Goal: Information Seeking & Learning: Find specific fact

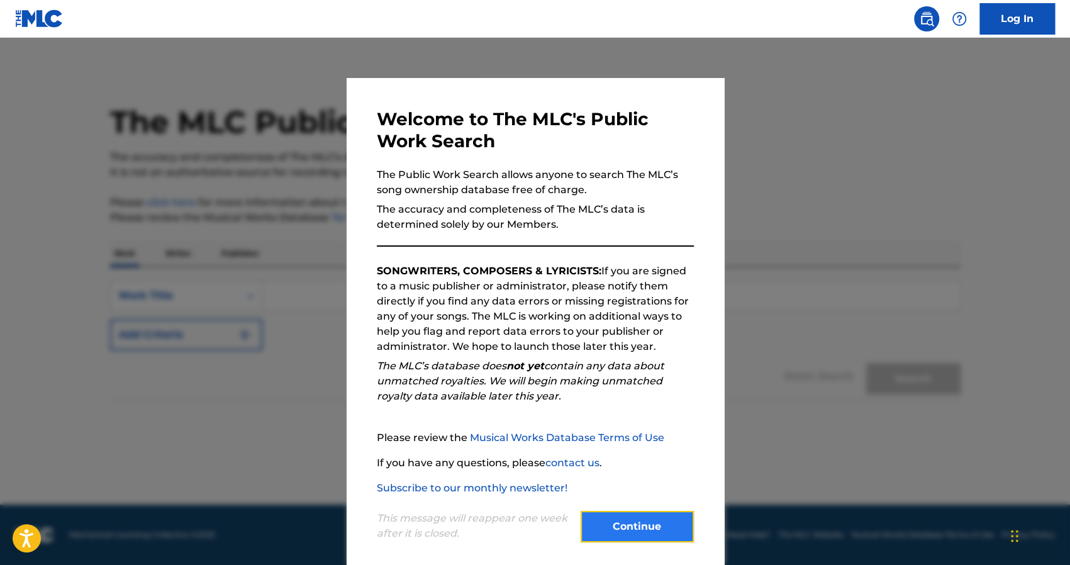
click at [604, 518] on button "Continue" at bounding box center [637, 526] width 113 height 31
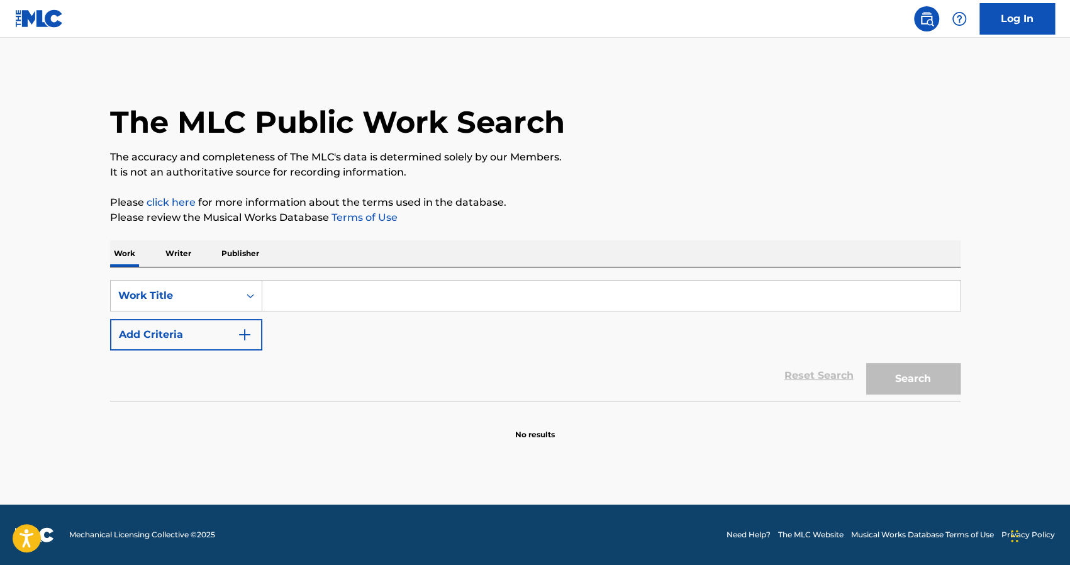
click at [291, 287] on input "Search Form" at bounding box center [611, 296] width 698 height 30
type input "tu tiene to"
click at [866, 363] on button "Search" at bounding box center [913, 378] width 94 height 31
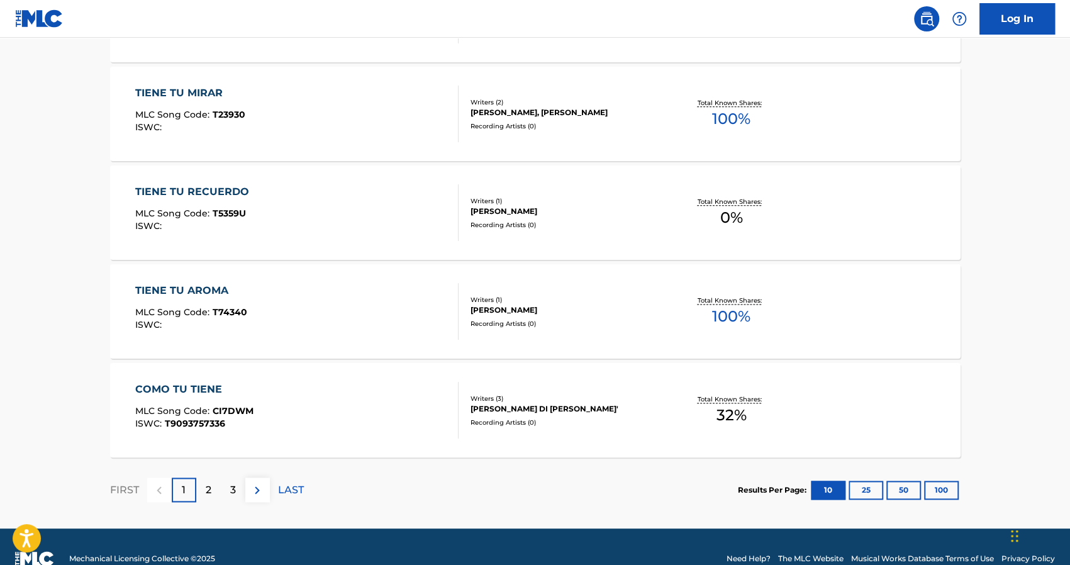
scroll to position [975, 0]
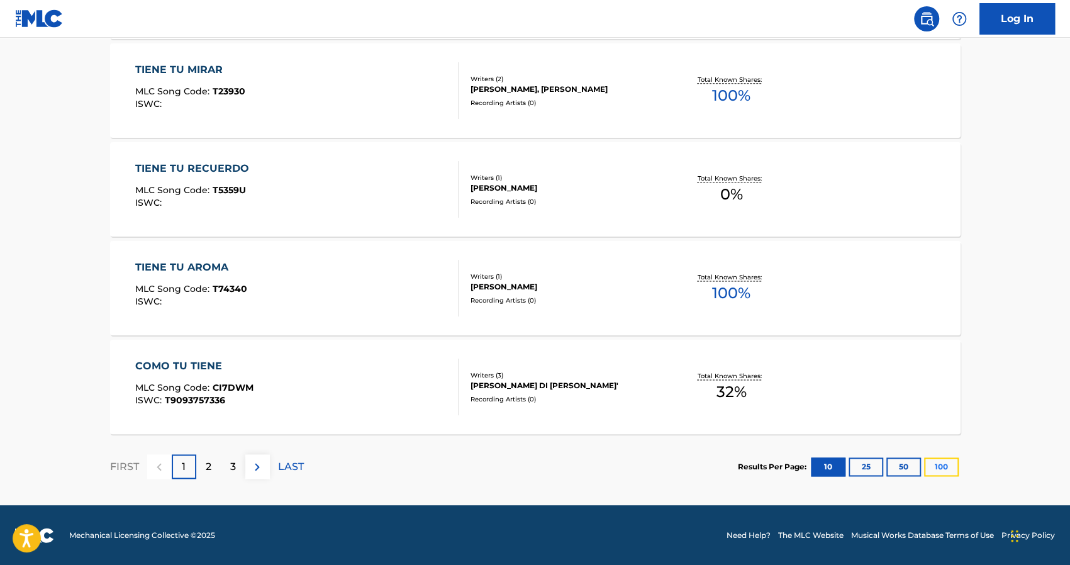
click at [949, 466] on button "100" at bounding box center [941, 466] width 35 height 19
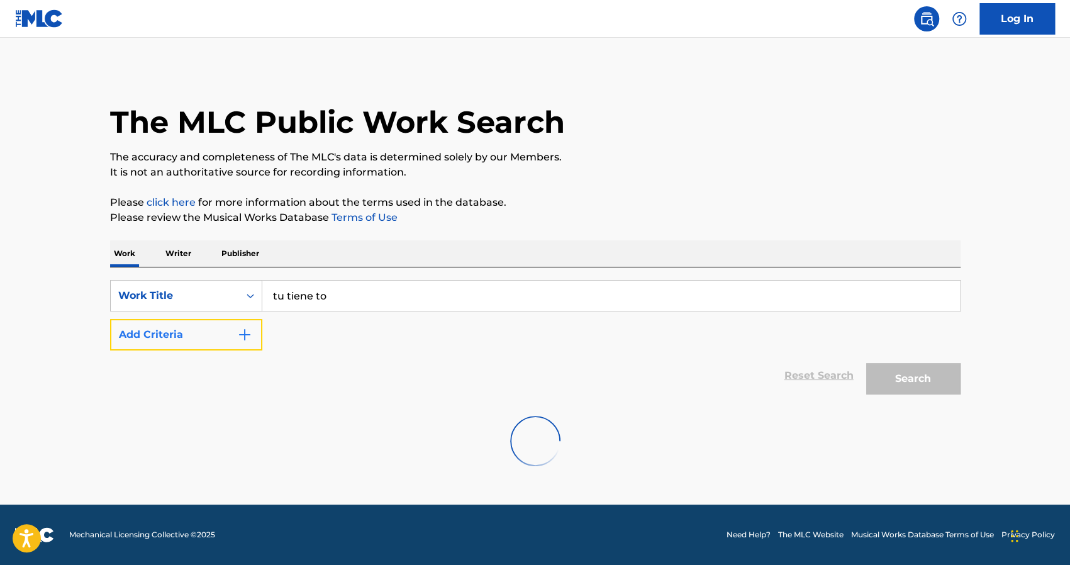
click at [210, 333] on button "Add Criteria" at bounding box center [186, 334] width 152 height 31
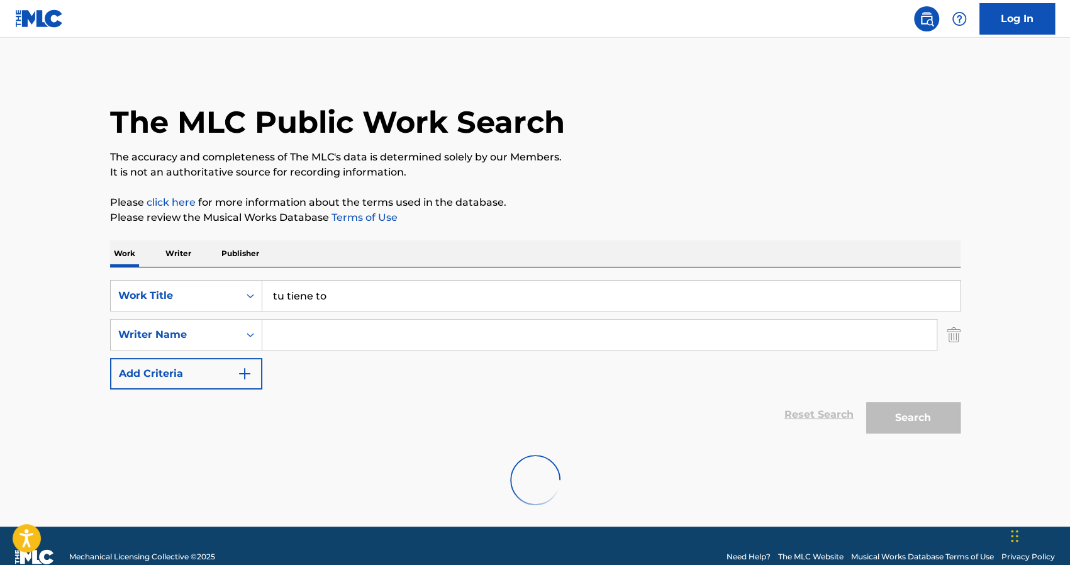
click at [303, 333] on input "Search Form" at bounding box center [599, 335] width 674 height 30
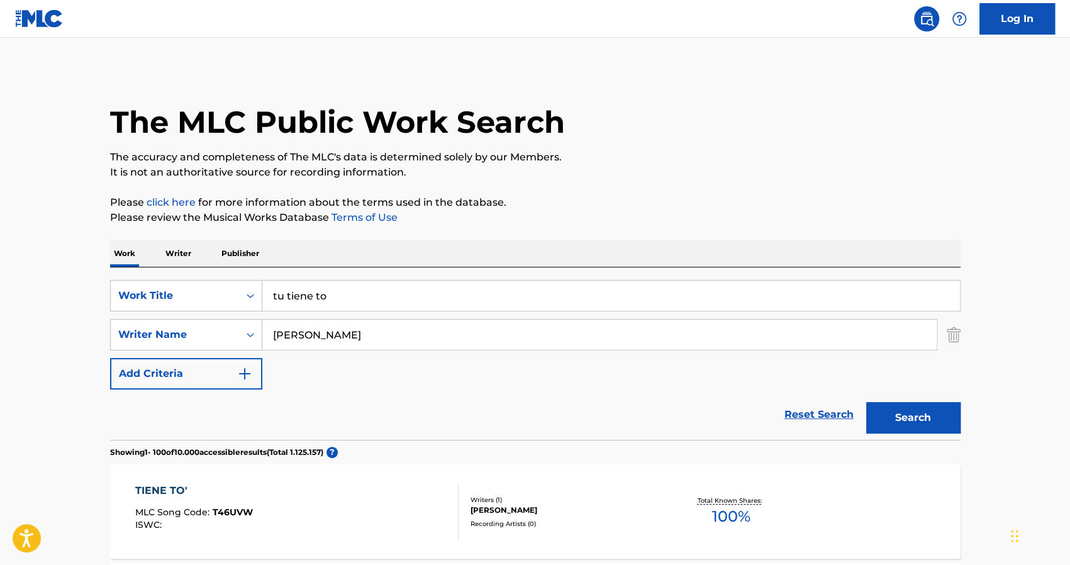
type input "carlos octavio troche reyes"
click at [866, 402] on button "Search" at bounding box center [913, 417] width 94 height 31
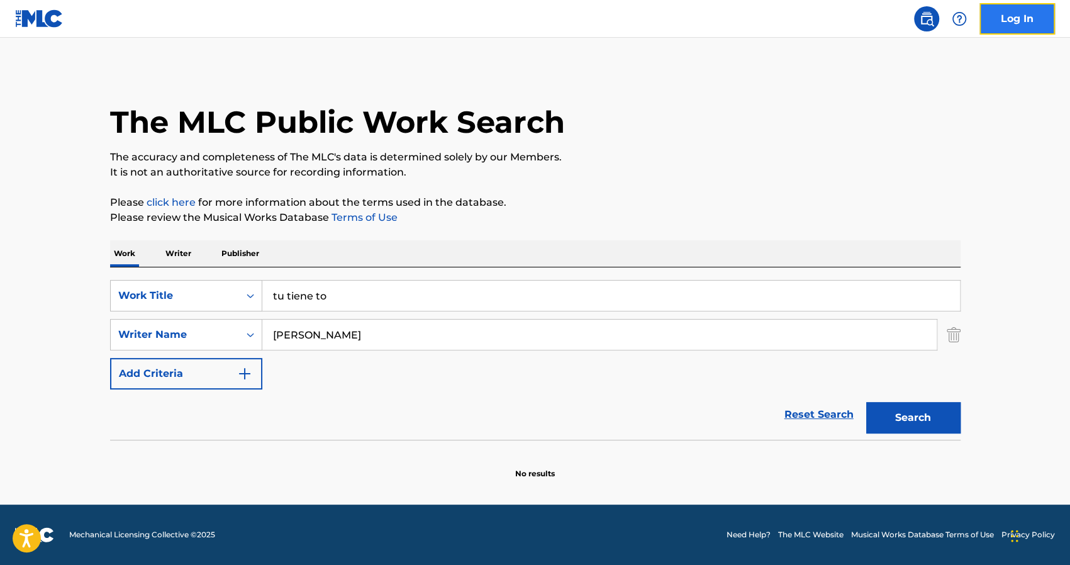
click at [1022, 16] on link "Log In" at bounding box center [1017, 18] width 75 height 31
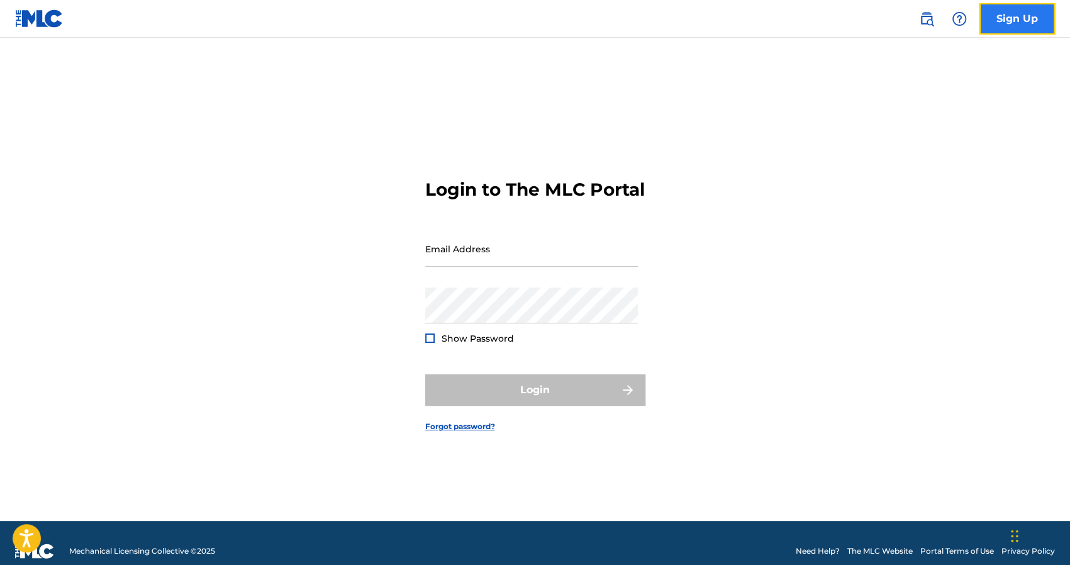
click at [1007, 22] on link "Sign Up" at bounding box center [1017, 18] width 75 height 31
